Goal: Task Accomplishment & Management: Use online tool/utility

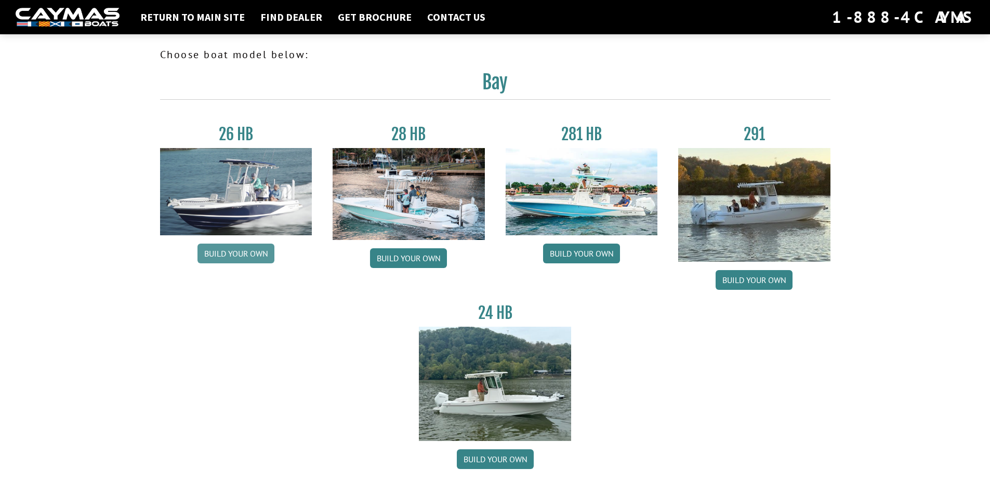
click at [242, 252] on link "Build your own" at bounding box center [236, 254] width 77 height 20
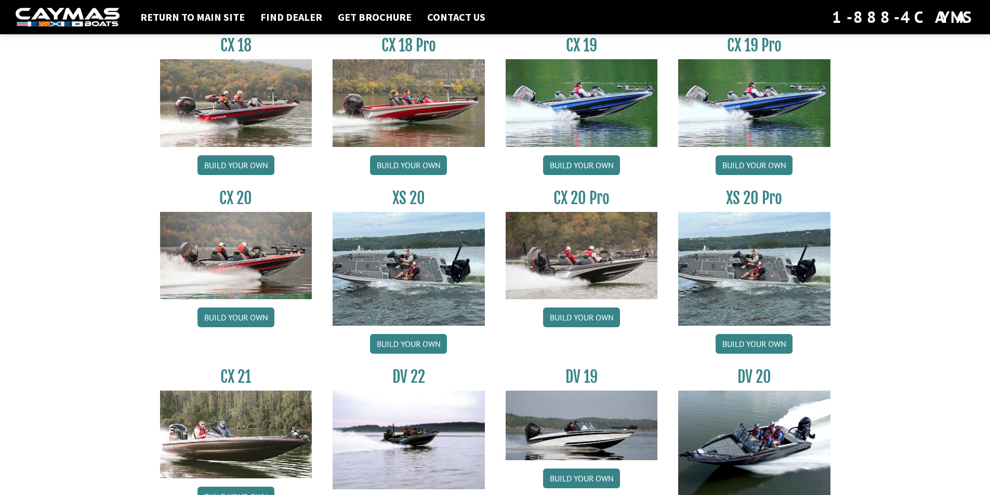
scroll to position [884, 0]
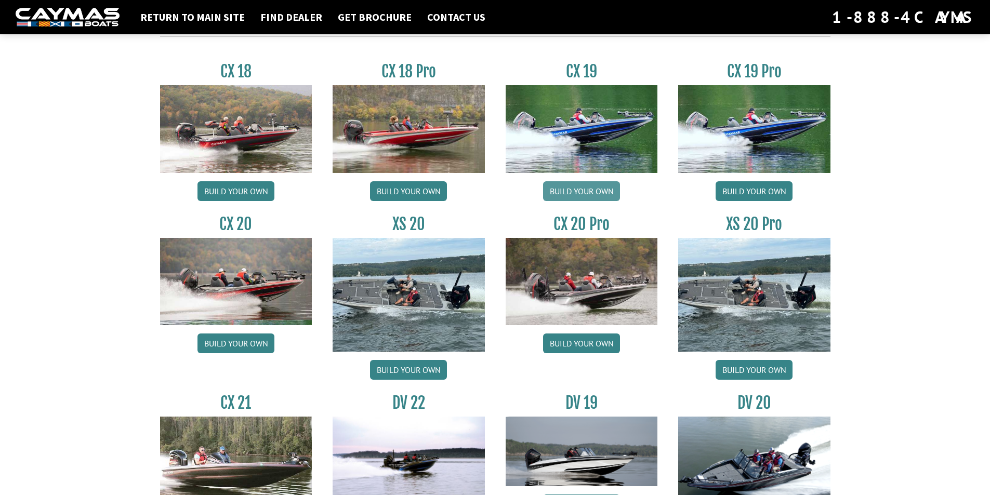
click at [582, 193] on link "Build your own" at bounding box center [581, 191] width 77 height 20
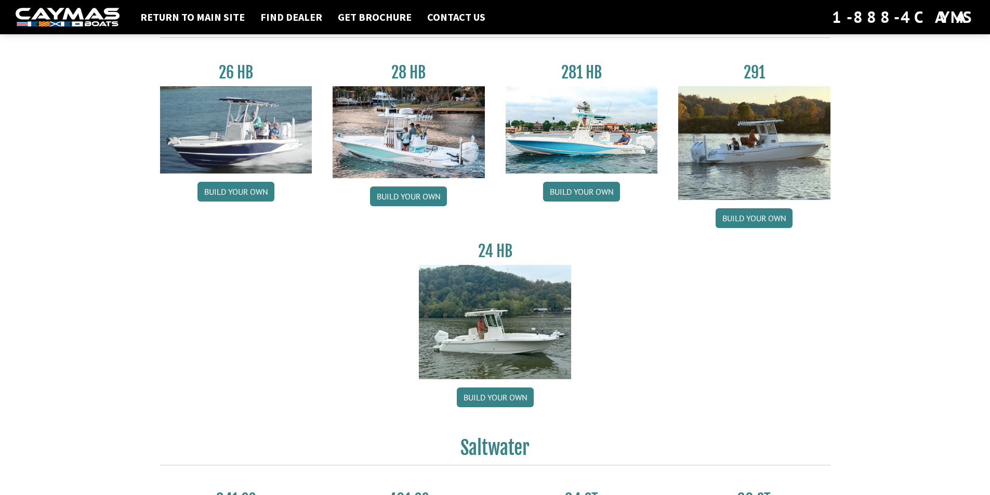
scroll to position [52, 0]
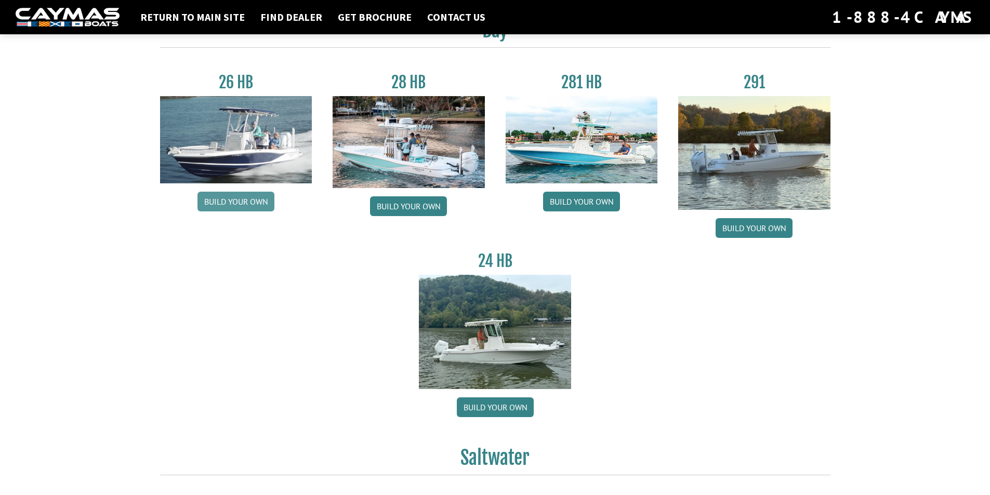
click at [238, 204] on link "Build your own" at bounding box center [236, 202] width 77 height 20
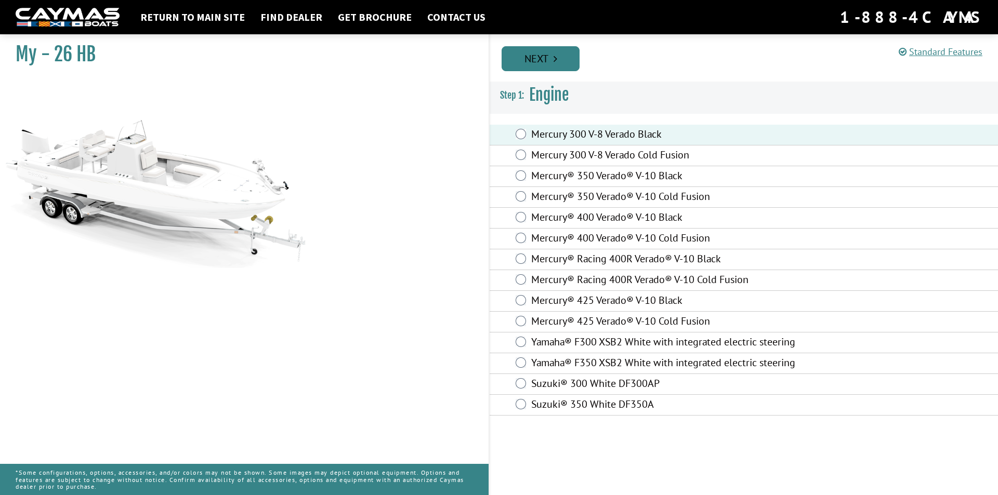
click at [544, 56] on link "Next" at bounding box center [541, 58] width 78 height 25
